Goal: Task Accomplishment & Management: Manage account settings

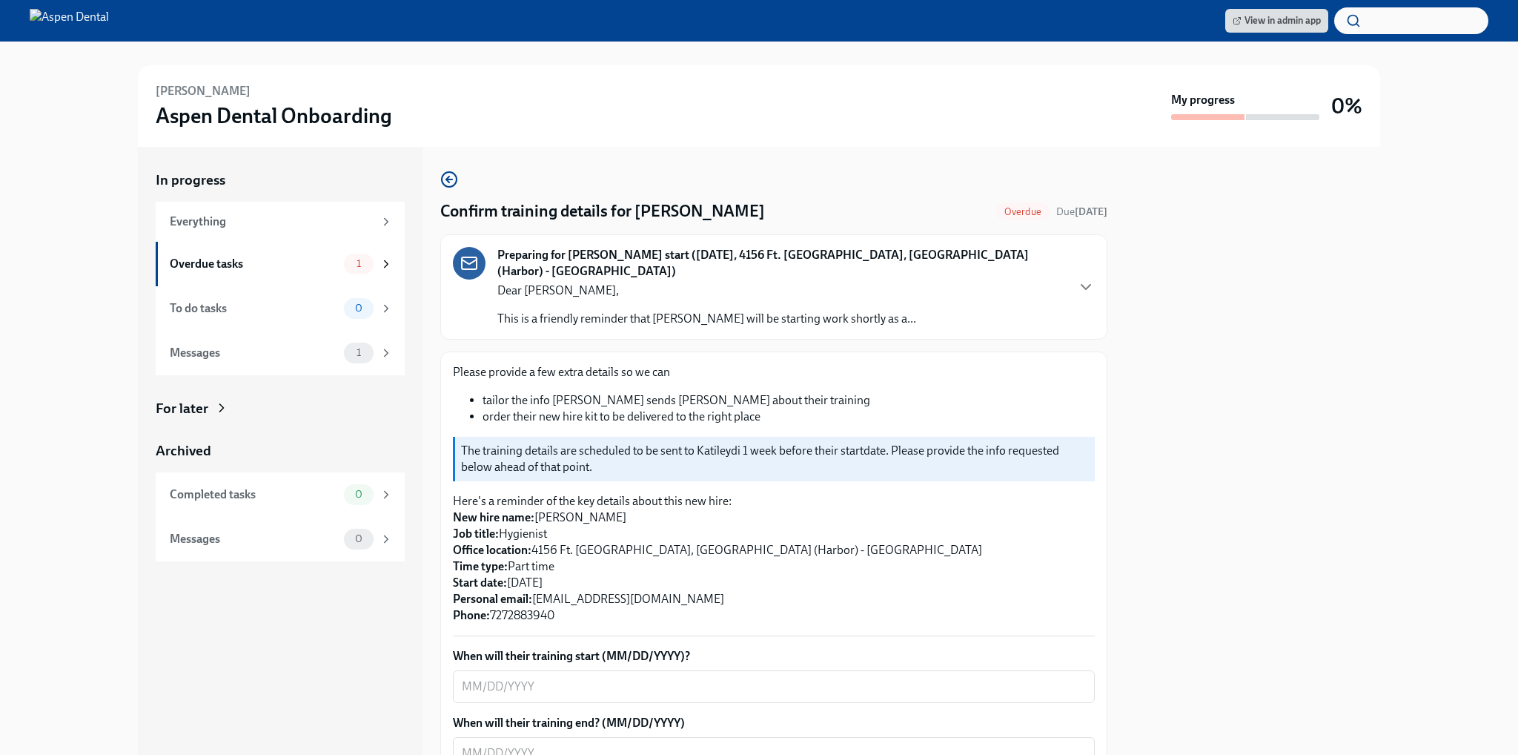
scroll to position [150, 0]
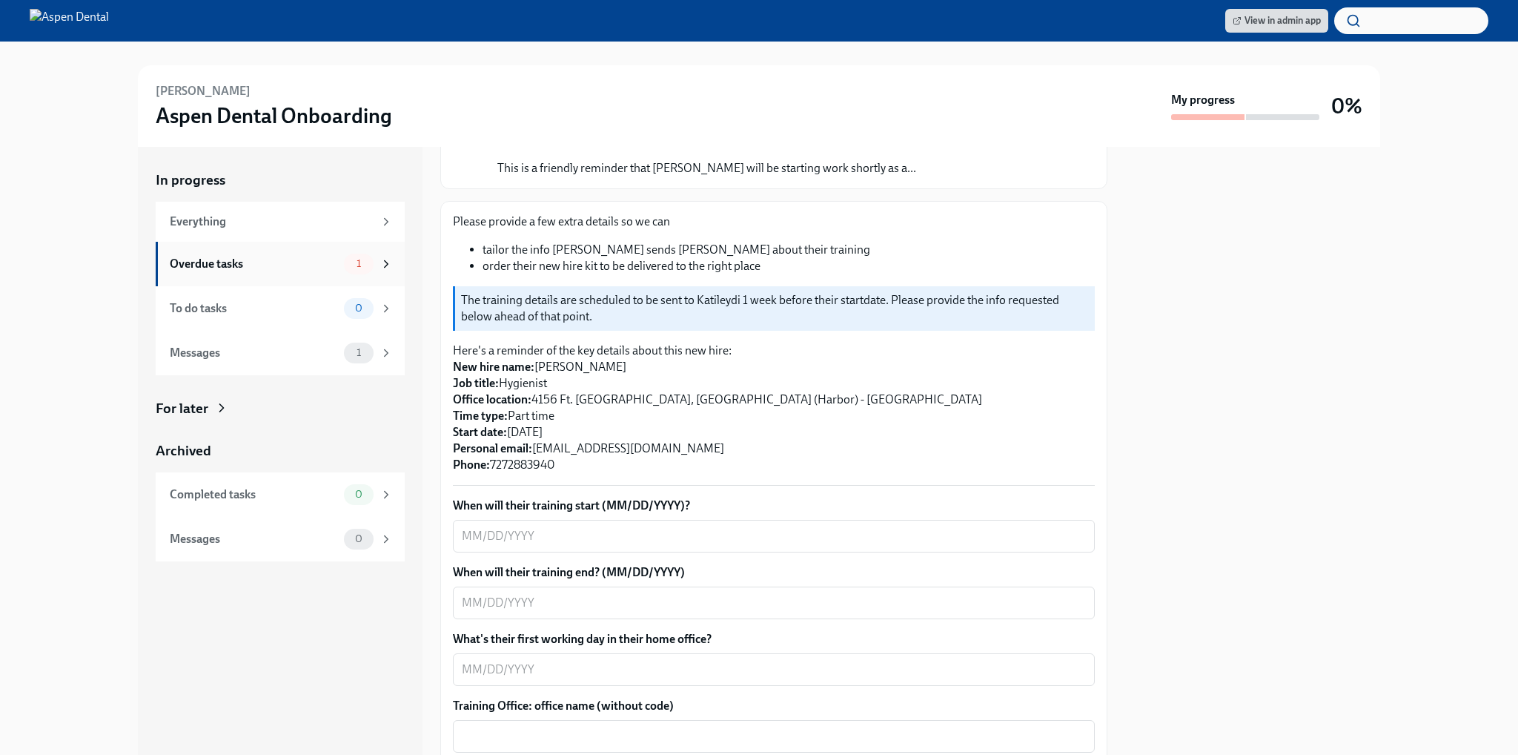
click at [386, 271] on div "1" at bounding box center [368, 264] width 49 height 21
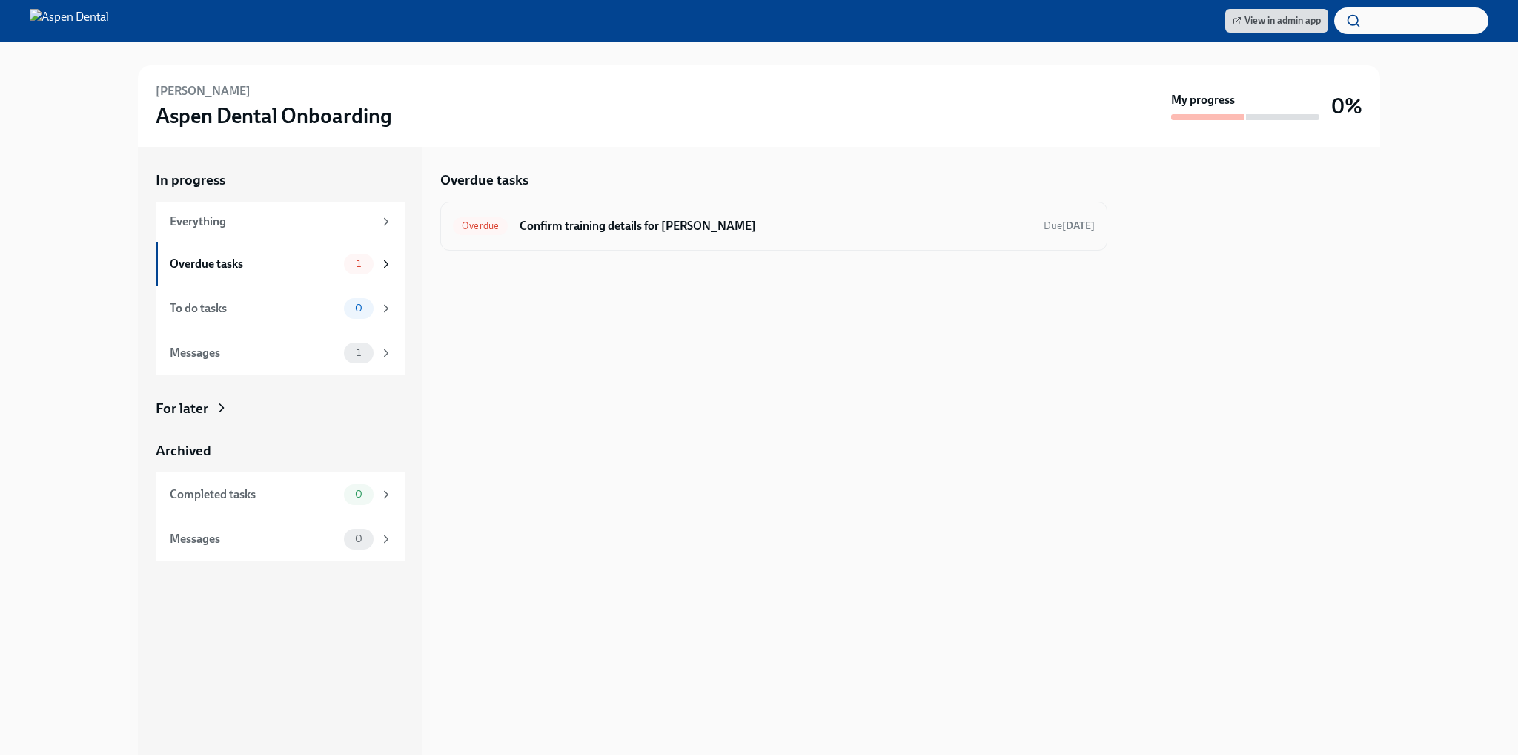
click at [592, 225] on h6 "Confirm training details for [PERSON_NAME]" at bounding box center [776, 226] width 512 height 16
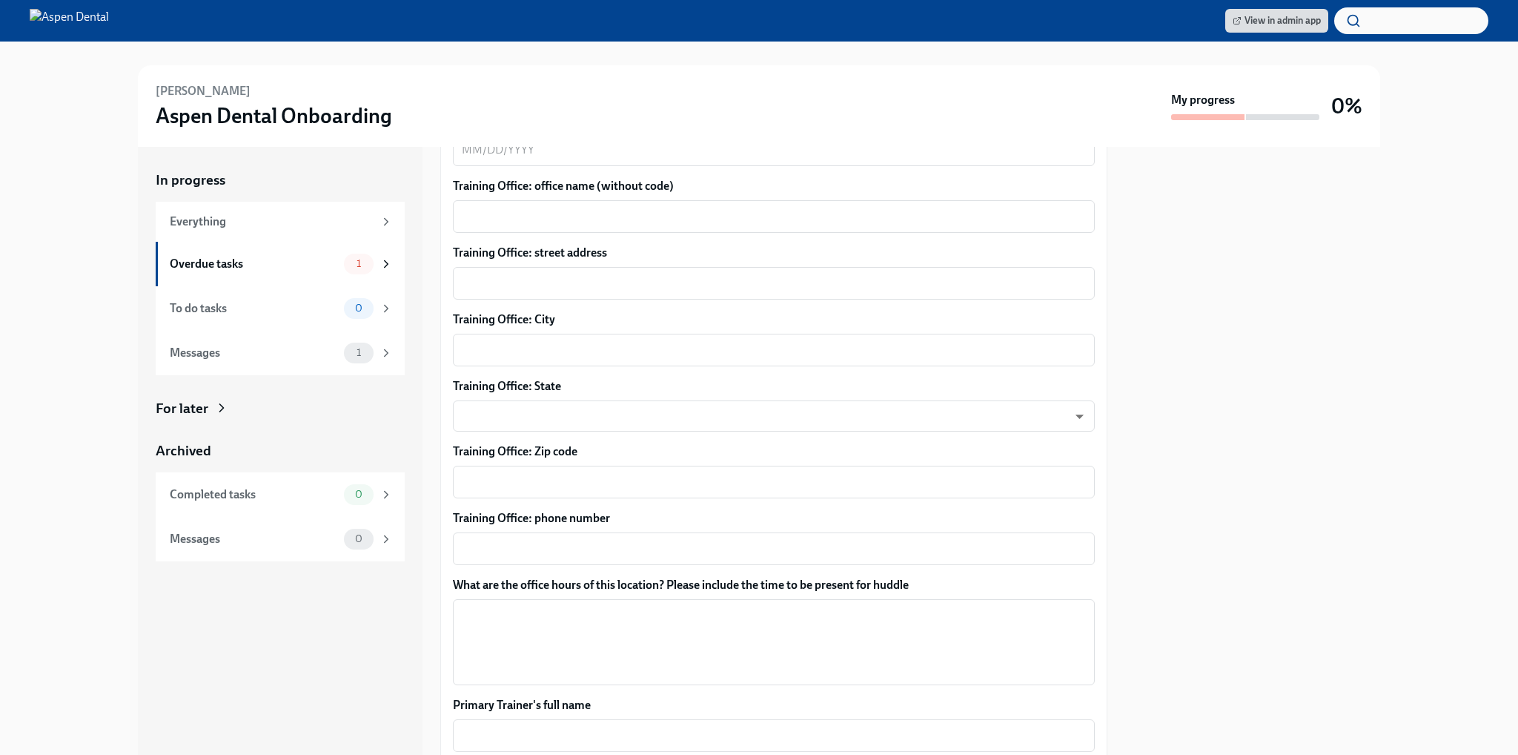
scroll to position [669, 0]
click at [1285, 27] on span "View in admin app" at bounding box center [1277, 20] width 88 height 15
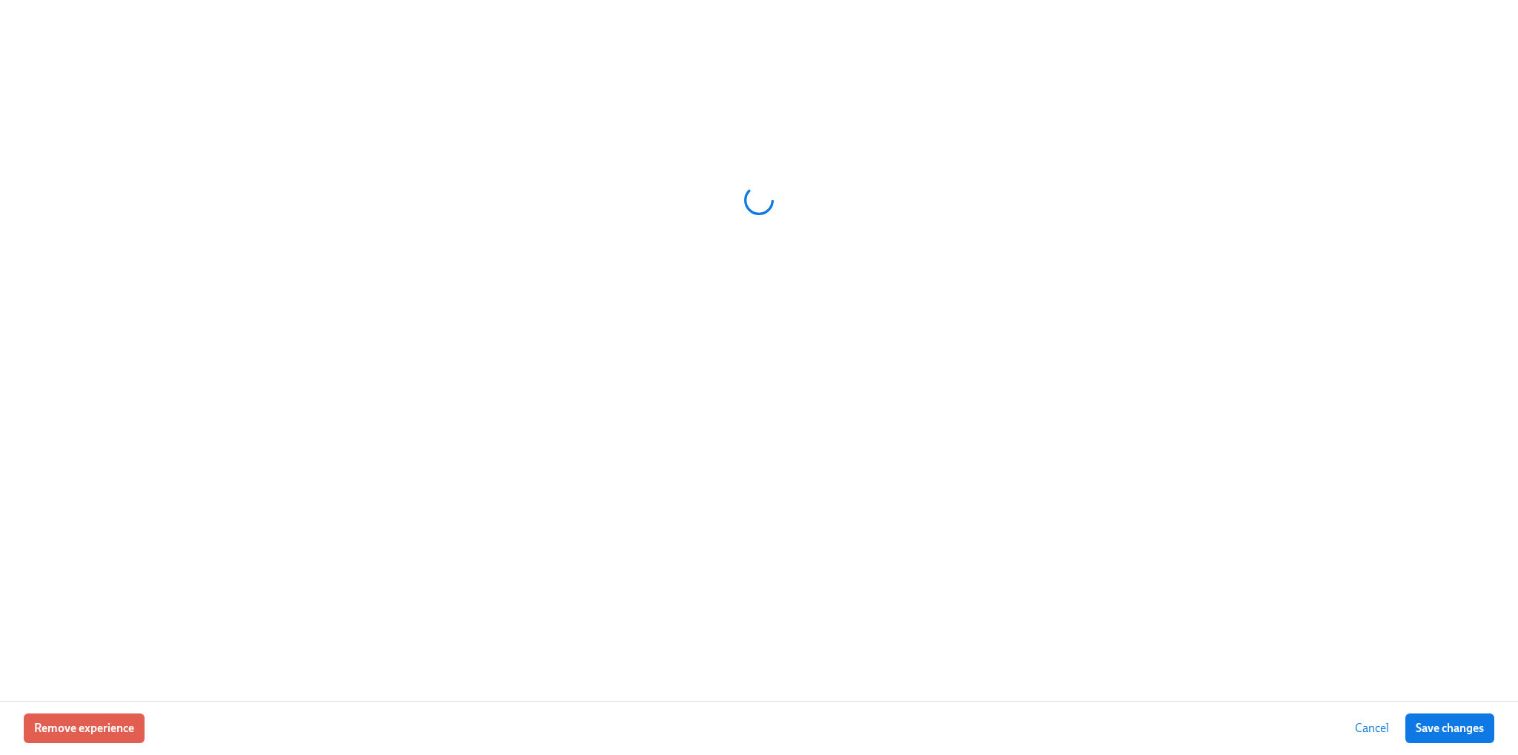
scroll to position [0, 15456]
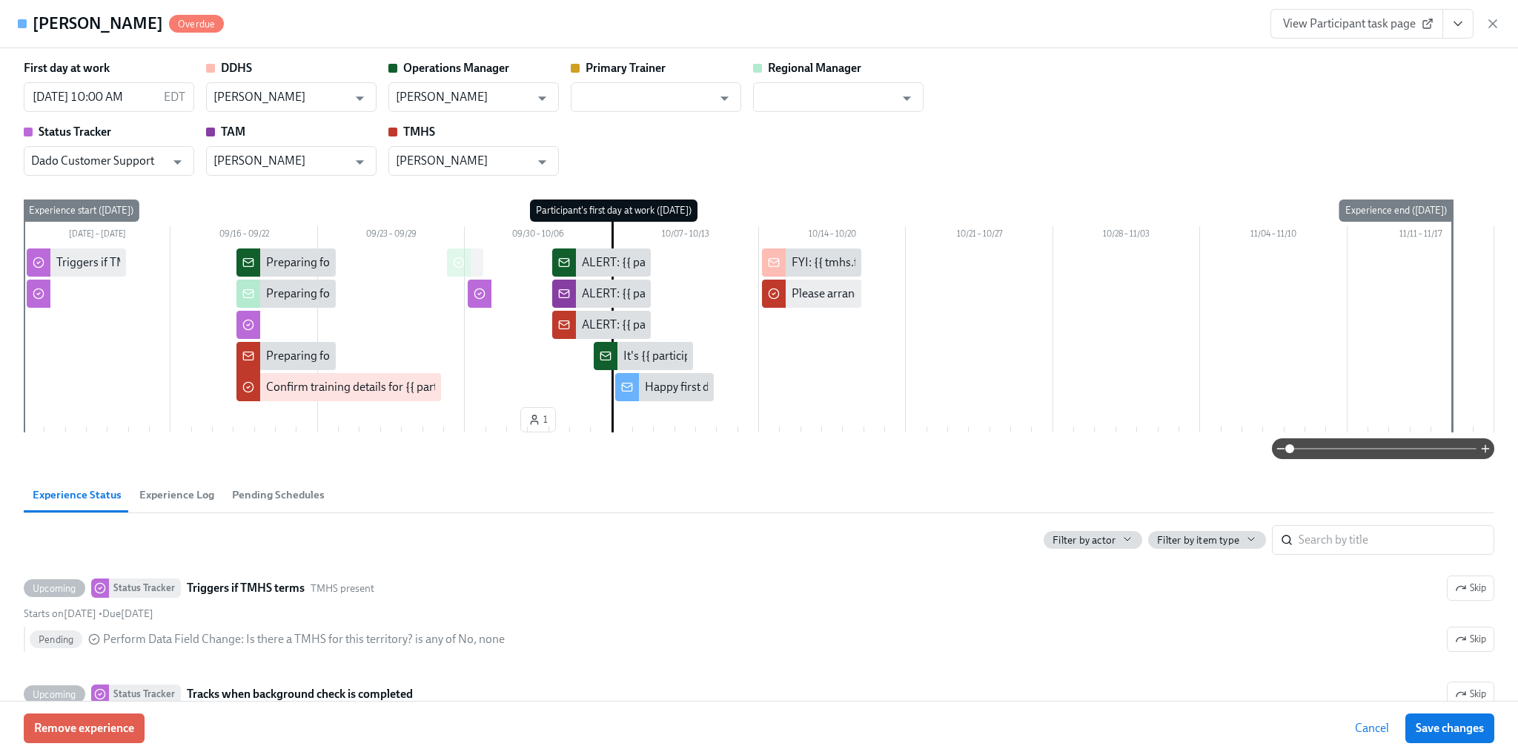
type input "Megan Paluszek"
type input "Cristina Bergert"
type input "Dado Customer Support"
type input "Taylor True"
type input "Marcela Stevens"
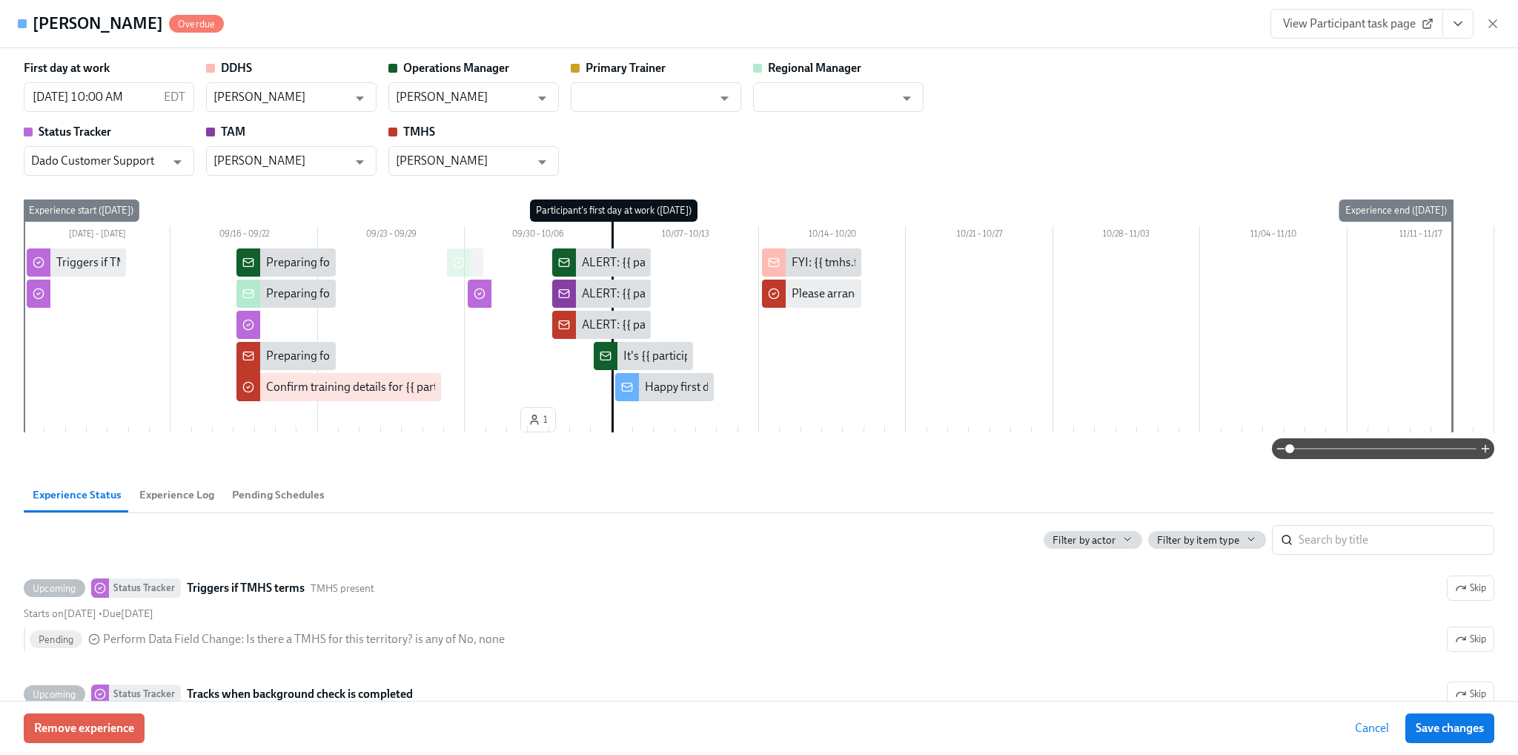
type input "Megan Paluszek"
type input "Cristina Bergert"
type input "Dado Customer Support"
type input "Taylor True"
type input "Marcela Stevens"
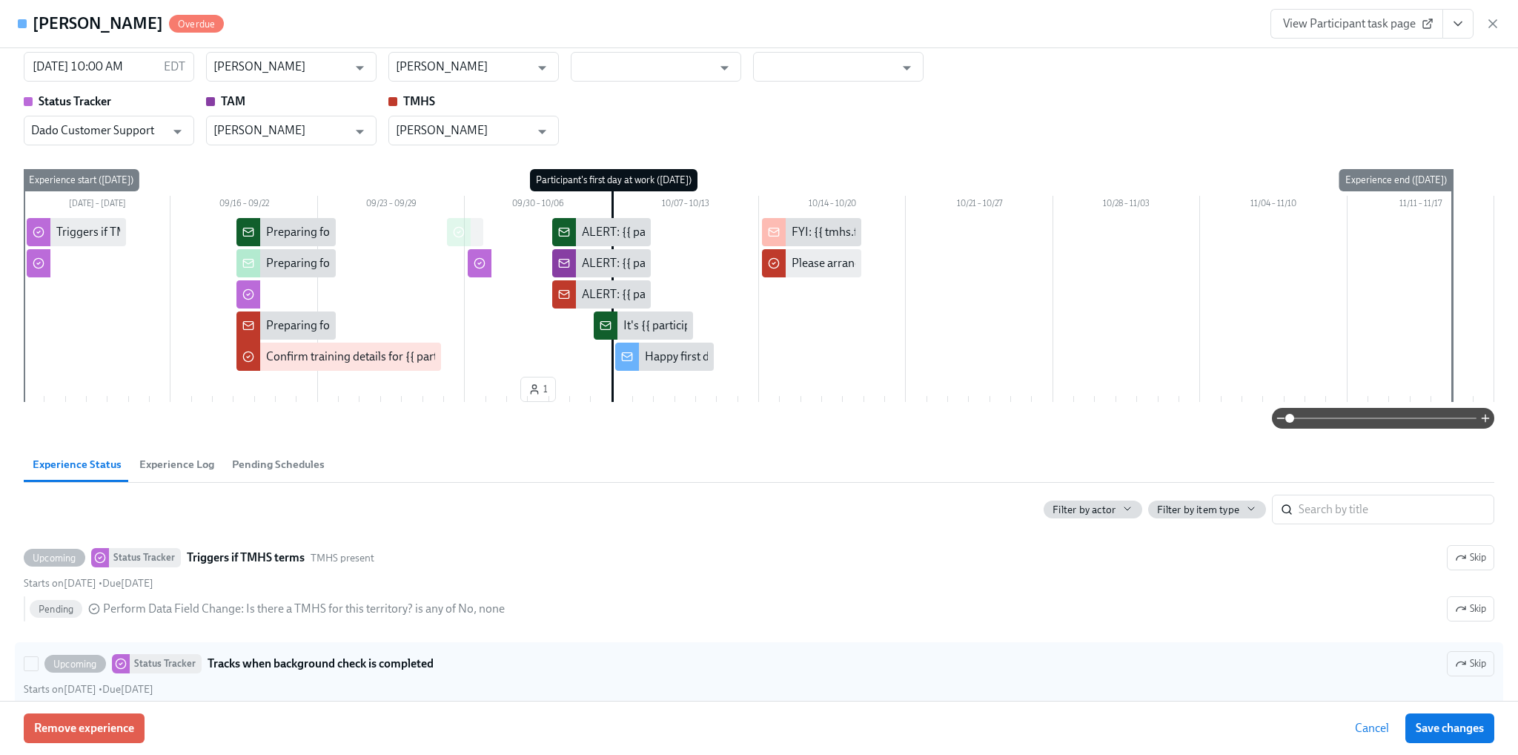
scroll to position [0, 0]
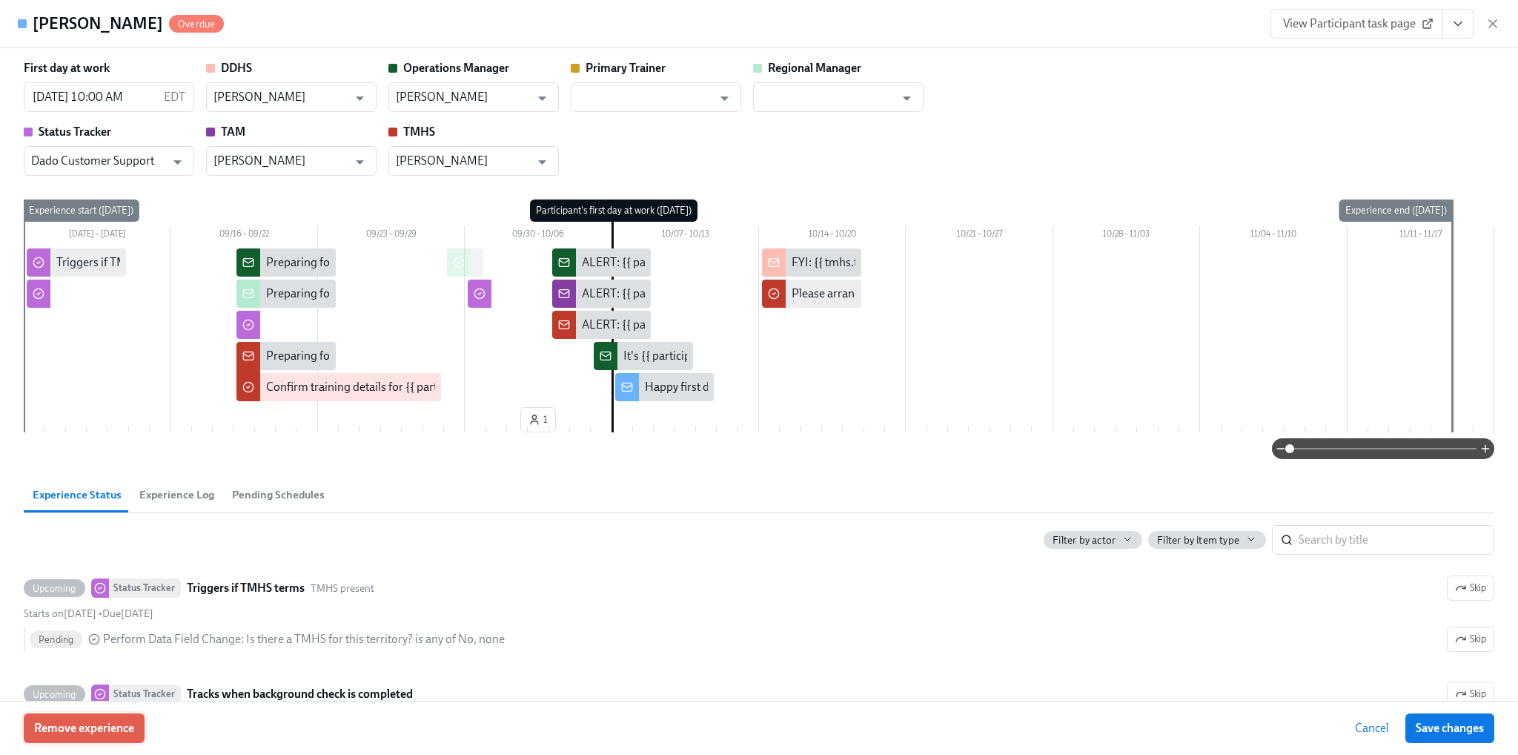
click at [119, 728] on span "Remove experience" at bounding box center [84, 728] width 100 height 15
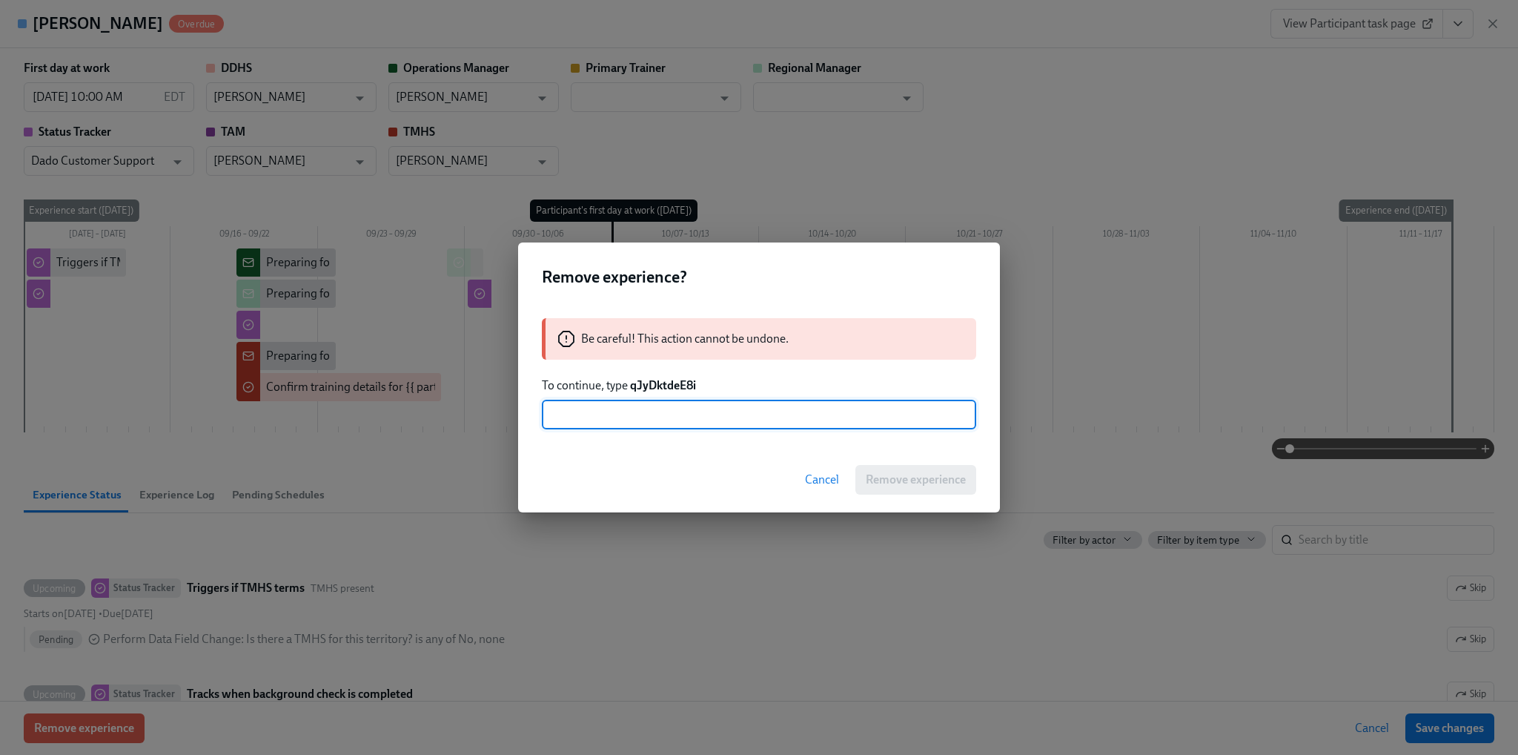
click at [655, 415] on input "text" at bounding box center [759, 415] width 434 height 30
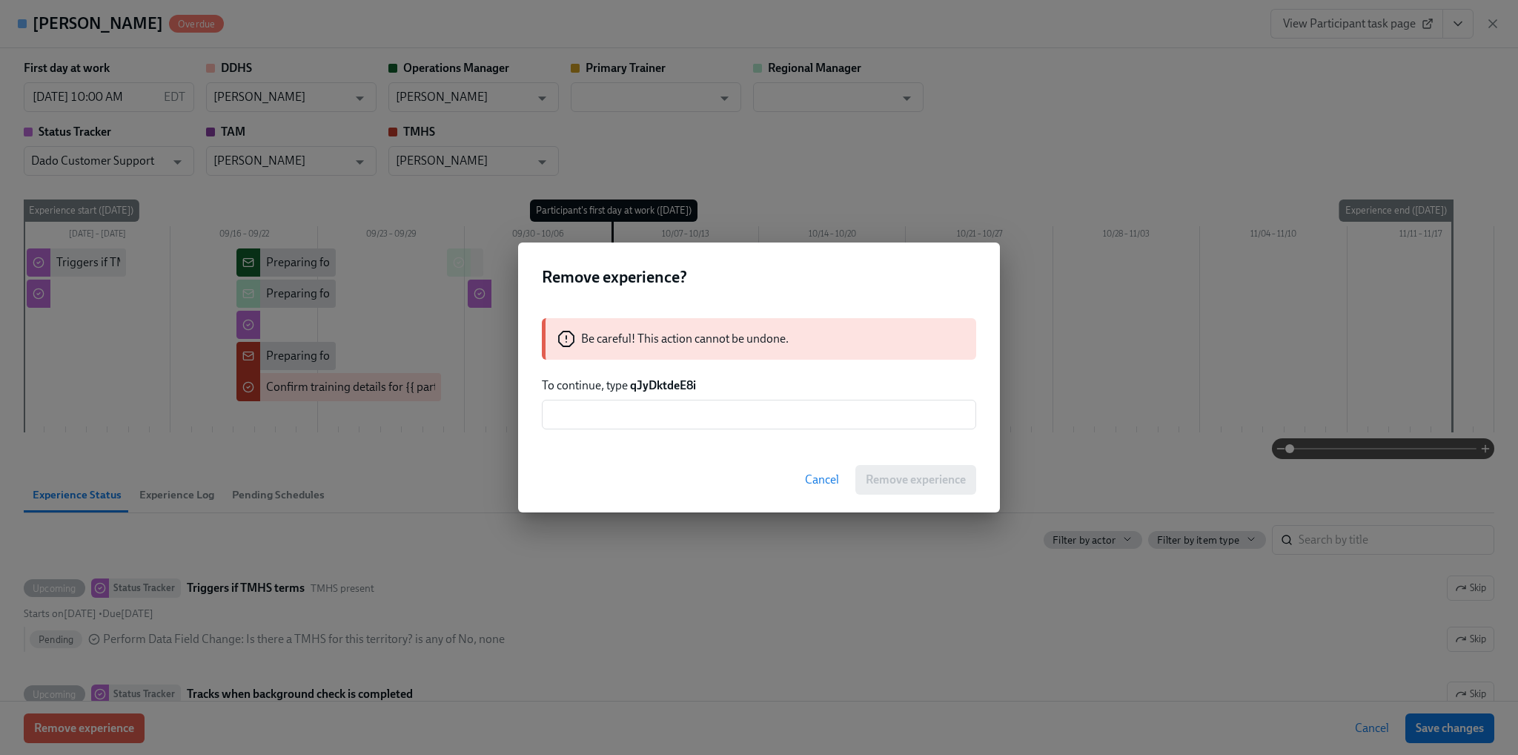
click at [823, 480] on span "Cancel" at bounding box center [822, 479] width 34 height 15
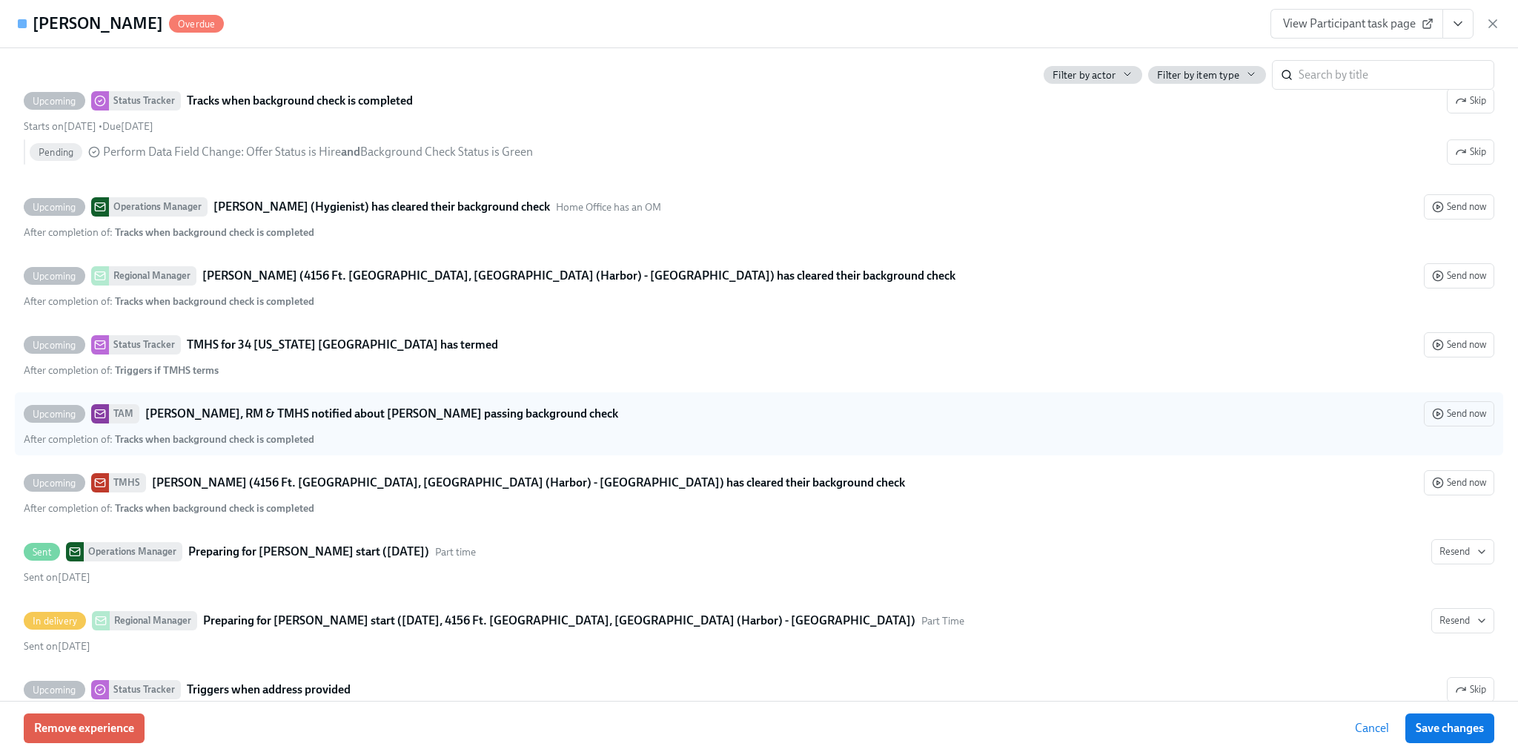
scroll to position [667, 0]
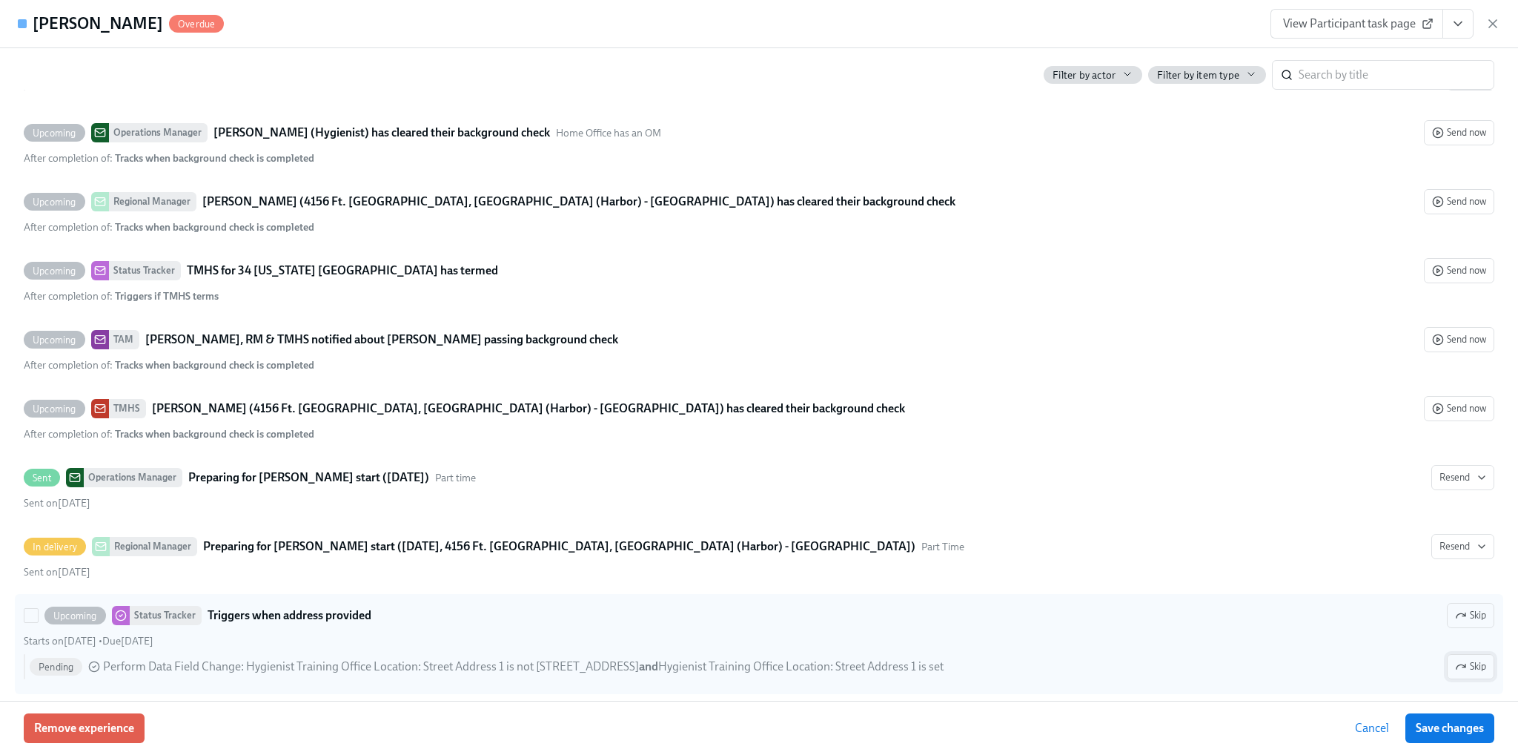
click at [1455, 661] on icon "button" at bounding box center [1461, 667] width 12 height 12
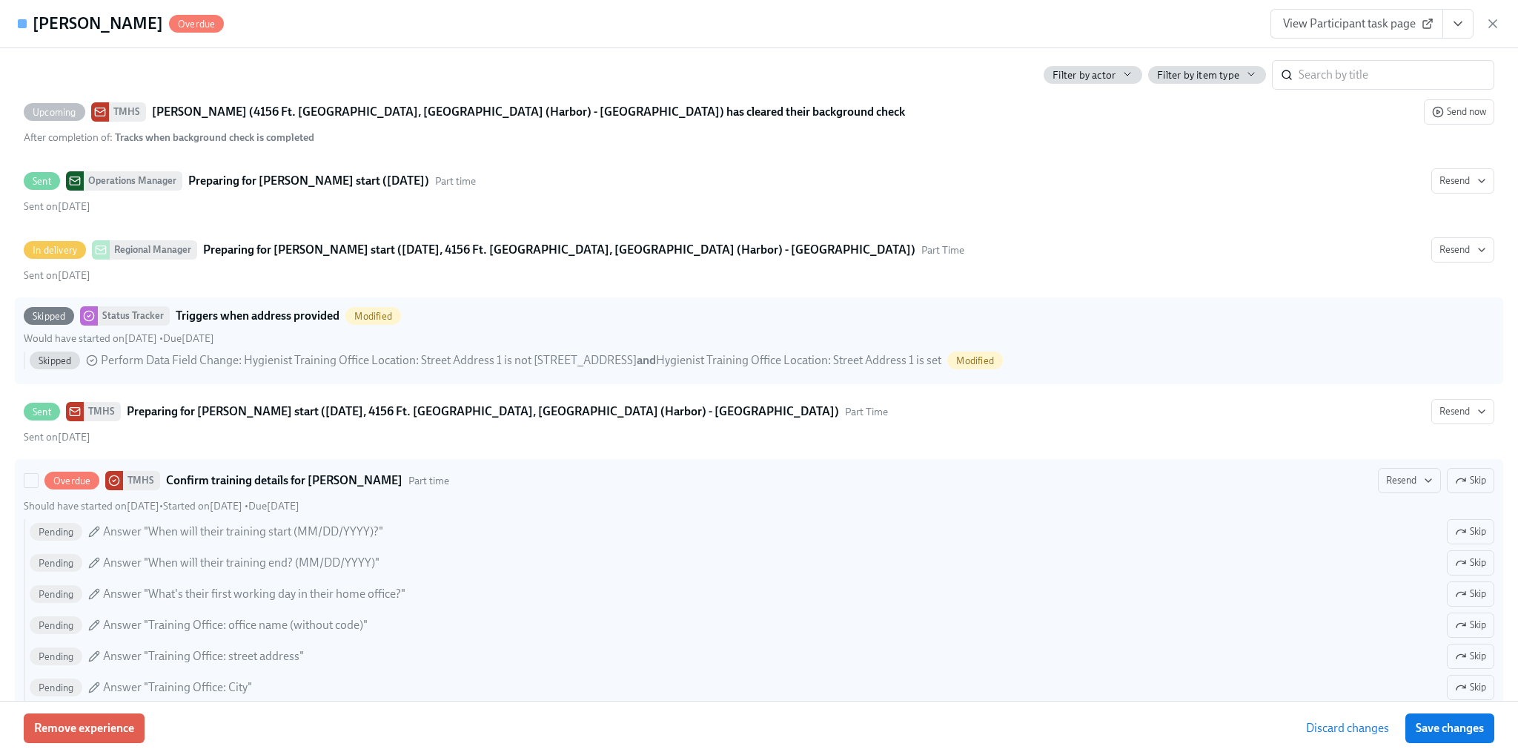
scroll to position [816, 0]
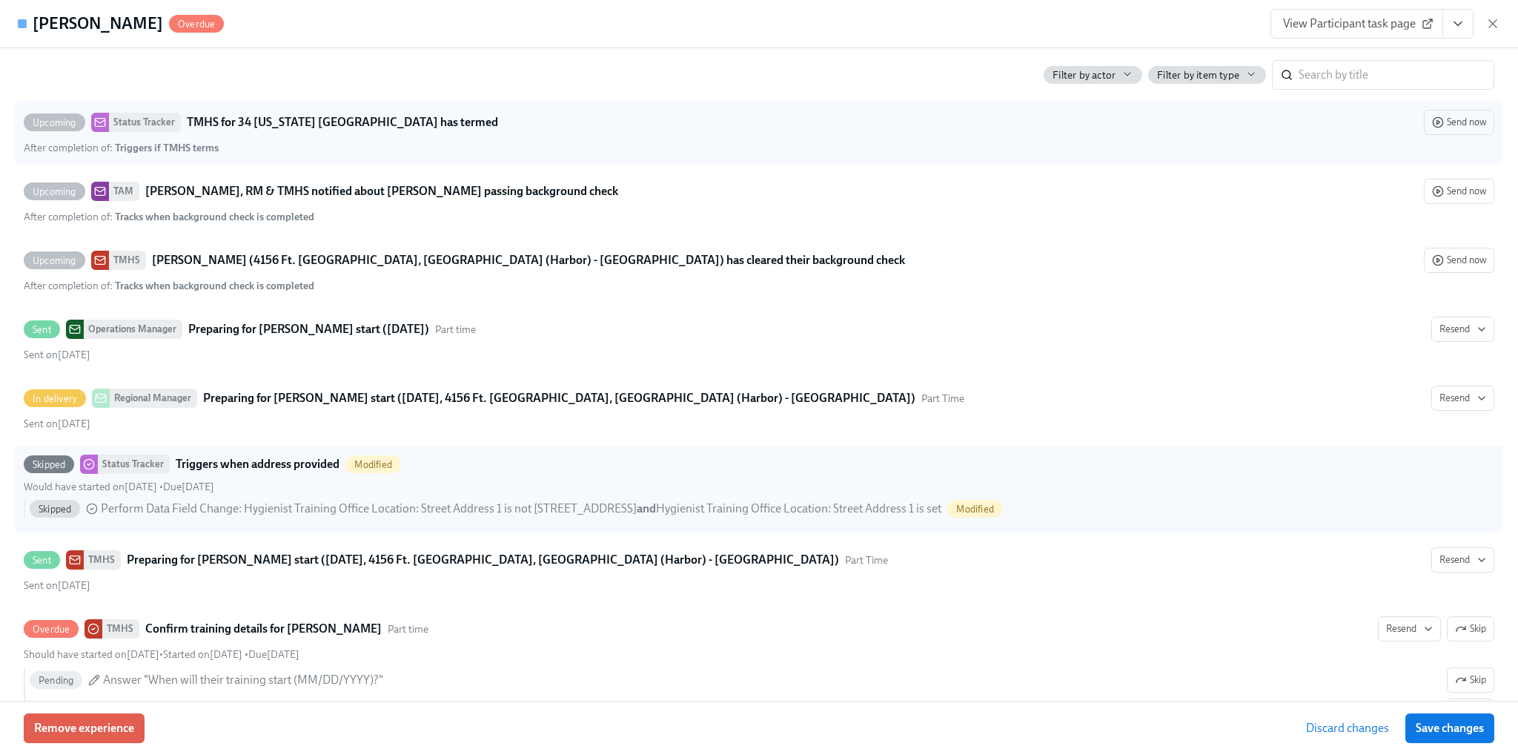
click at [228, 114] on strong "TMHS for 34 Florida South Territory has termed" at bounding box center [342, 122] width 311 height 18
click at [38, 116] on input "Upcoming Status Tracker TMHS for 34 Florida South Territory has termed Send now…" at bounding box center [30, 122] width 13 height 13
checkbox input "true"
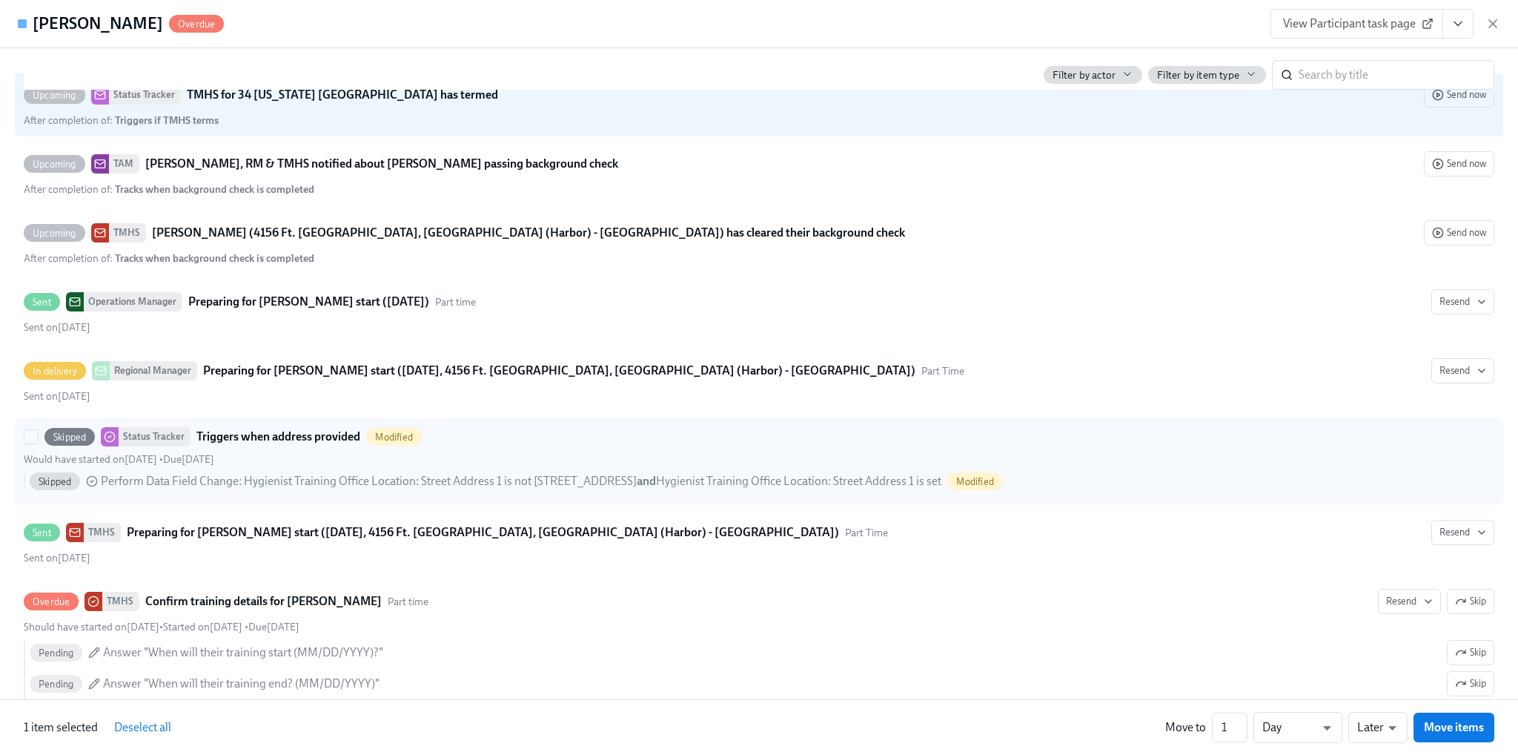
scroll to position [890, 0]
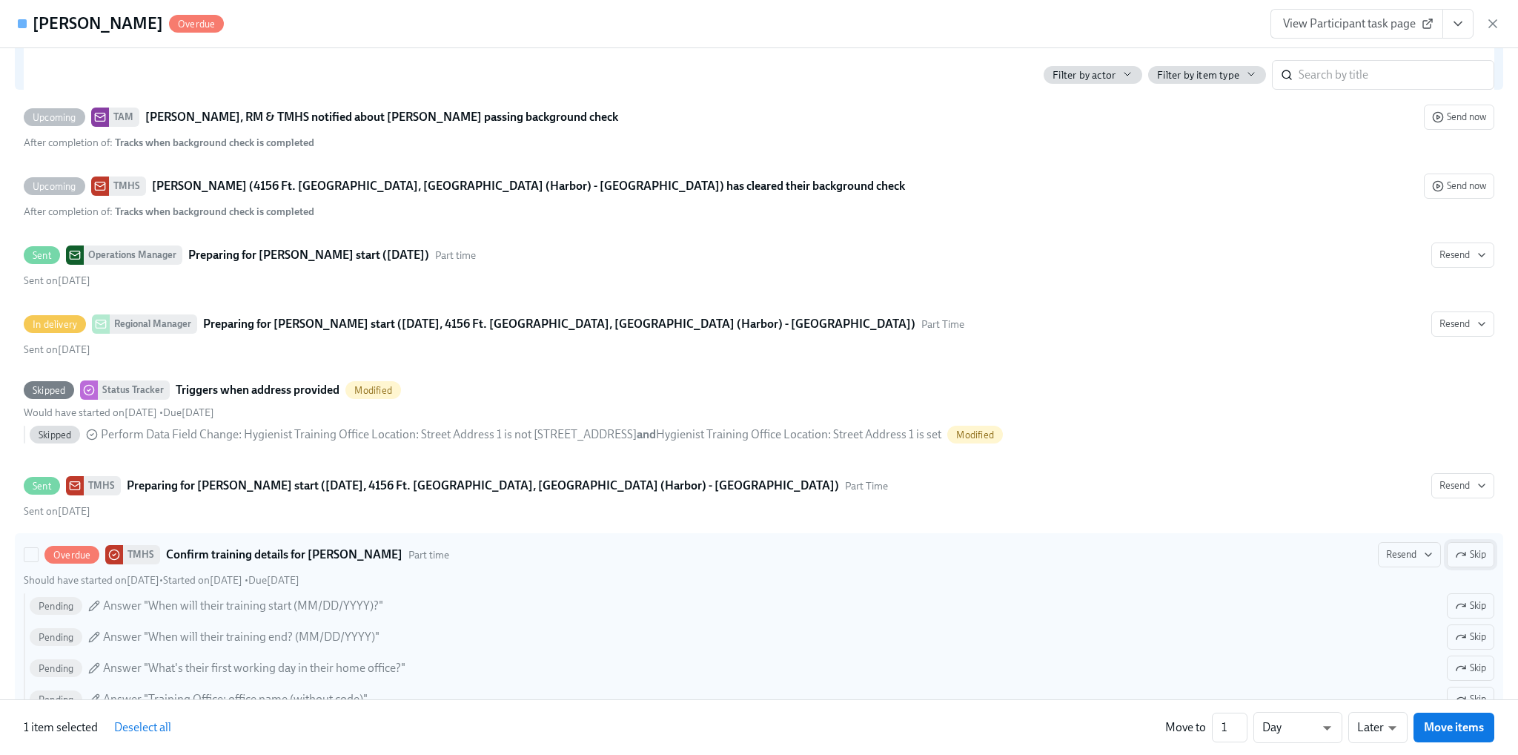
click at [1466, 555] on span "Skip" at bounding box center [1470, 554] width 31 height 15
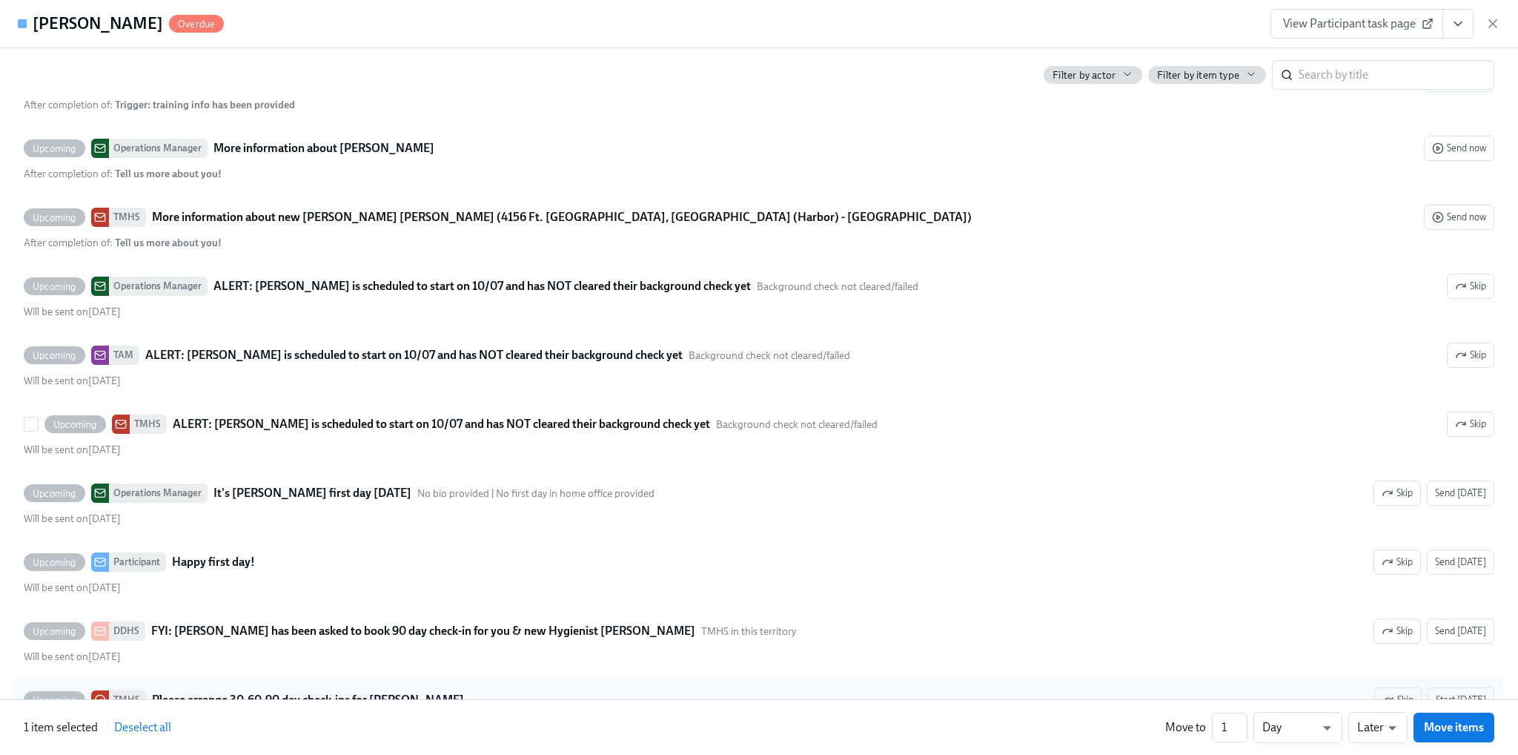
scroll to position [3096, 0]
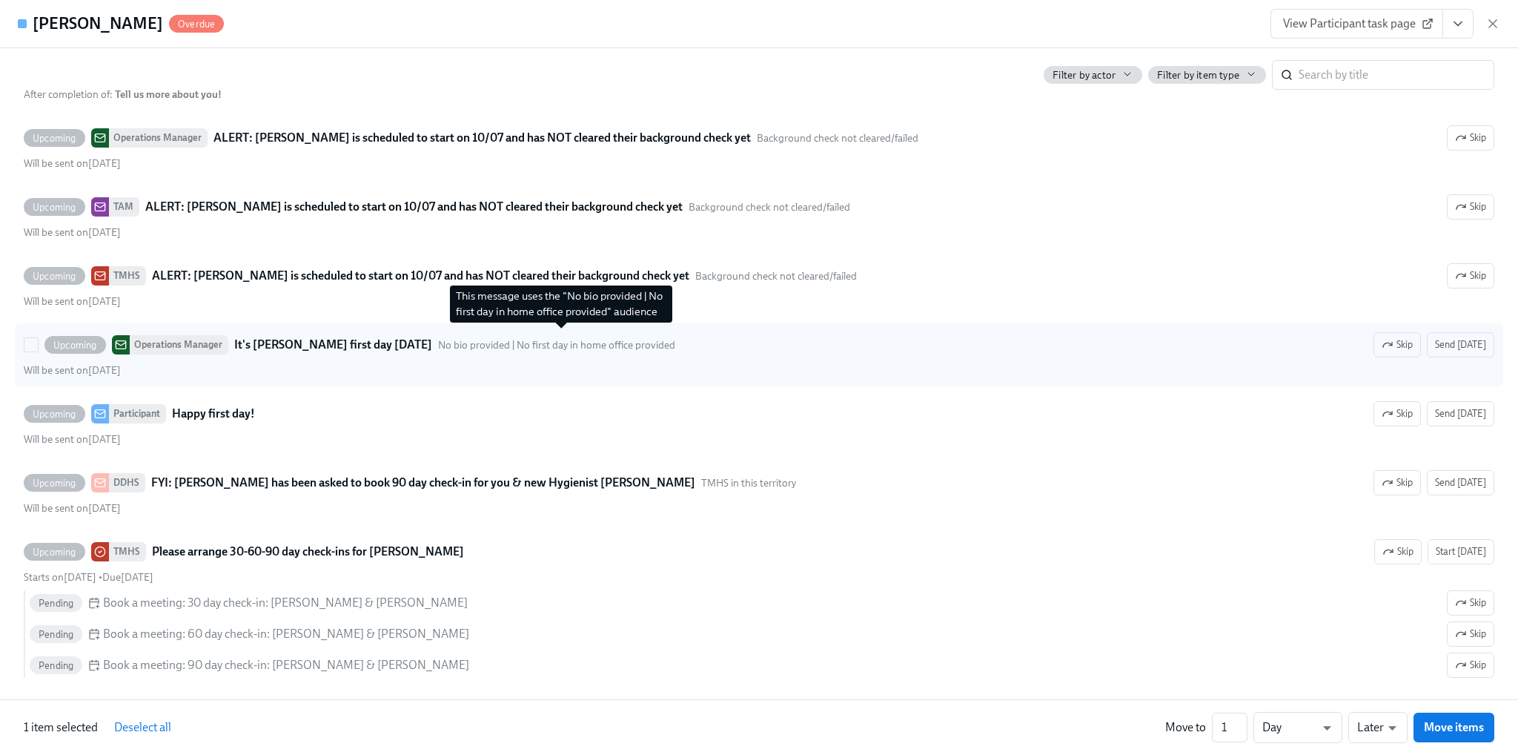
click at [504, 338] on span "No bio provided | No first day in home office provided" at bounding box center [556, 345] width 237 height 14
click at [38, 338] on input "Upcoming Operations Manager It's Katileydi Prieto's first day tomorrow No bio p…" at bounding box center [30, 344] width 13 height 13
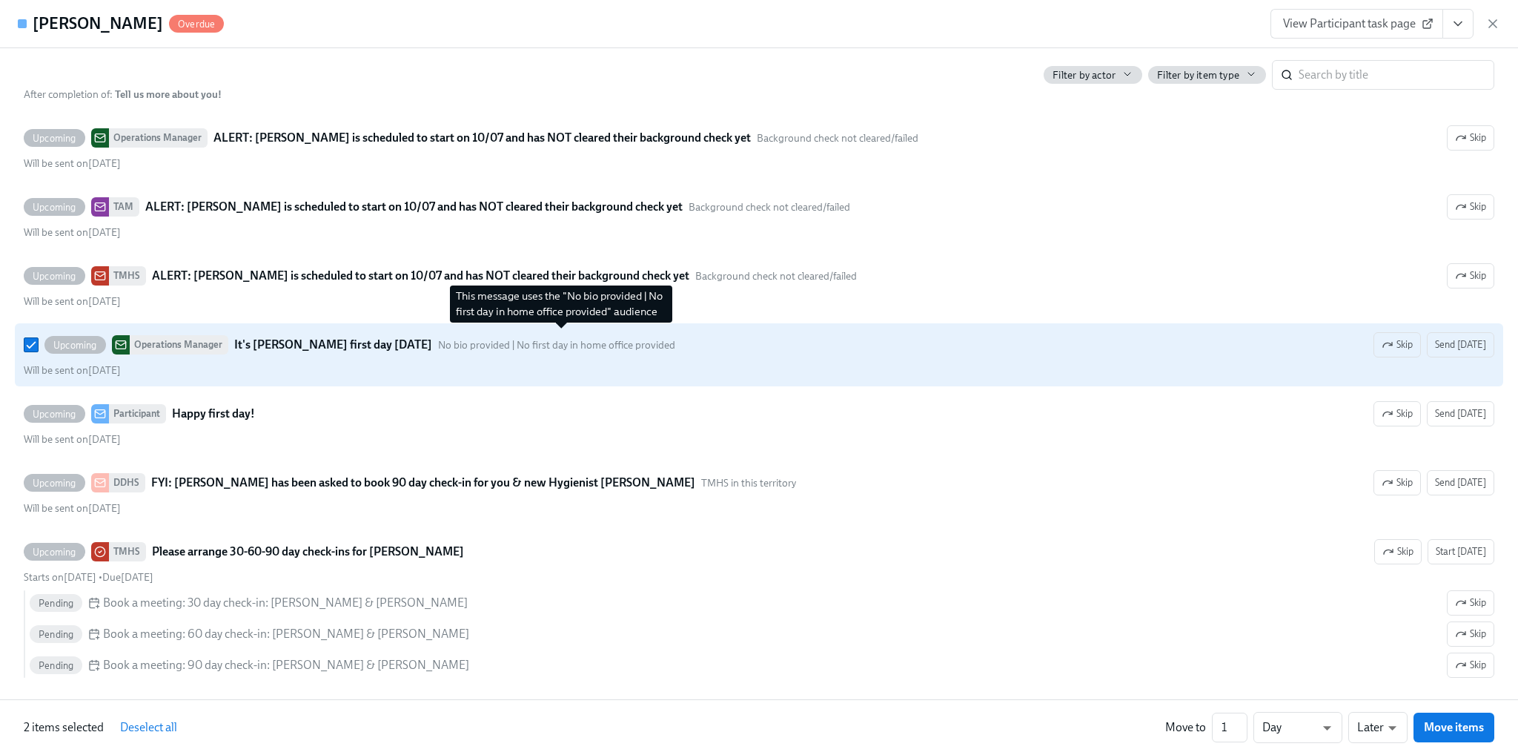
click at [504, 338] on span "No bio provided | No first day in home office provided" at bounding box center [556, 345] width 237 height 14
click at [38, 338] on input "Upcoming Operations Manager It's Katileydi Prieto's first day tomorrow No bio p…" at bounding box center [30, 344] width 13 height 13
checkbox input "false"
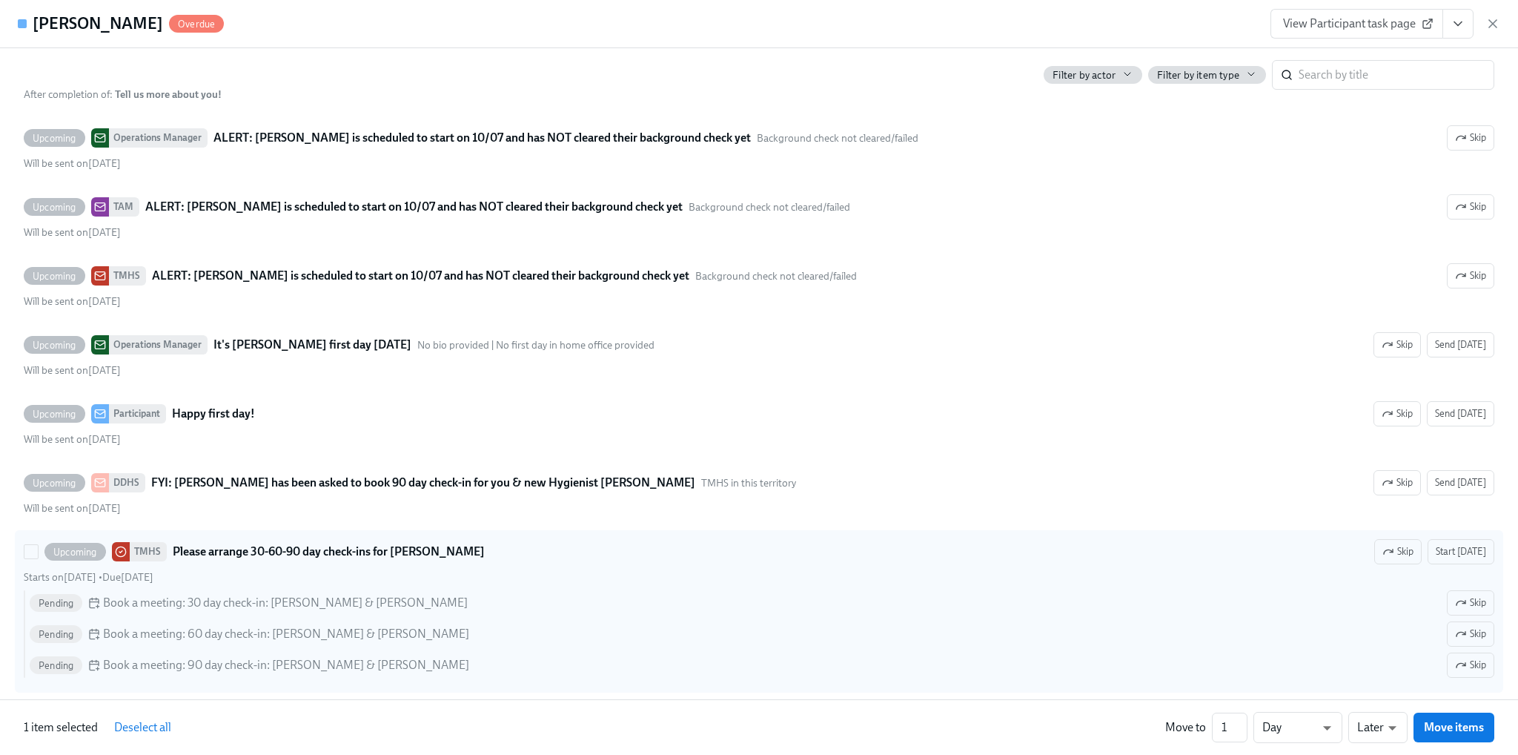
scroll to position [3022, 0]
